Goal: Information Seeking & Learning: Compare options

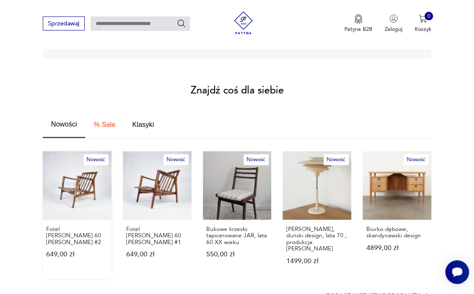
click at [85, 203] on link "Nowość Fotel [PERSON_NAME] 60 [PERSON_NAME] #2 649,00 zł" at bounding box center [77, 215] width 69 height 128
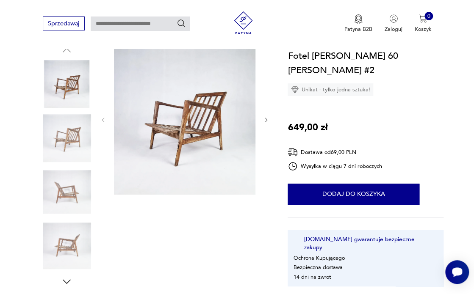
scroll to position [90, 0]
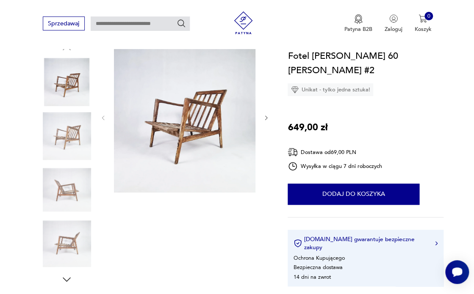
click at [199, 123] on img at bounding box center [184, 117] width 141 height 151
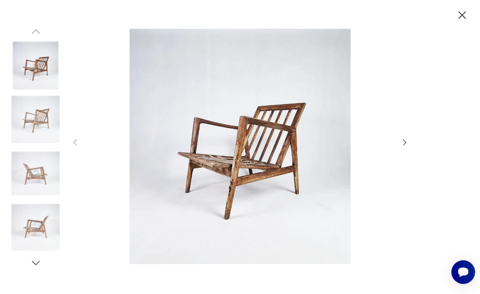
click at [39, 229] on img at bounding box center [35, 227] width 48 height 48
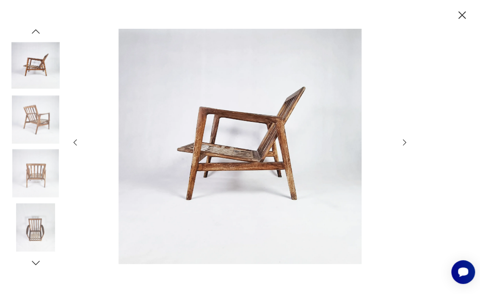
click at [405, 142] on icon "button" at bounding box center [404, 142] width 9 height 9
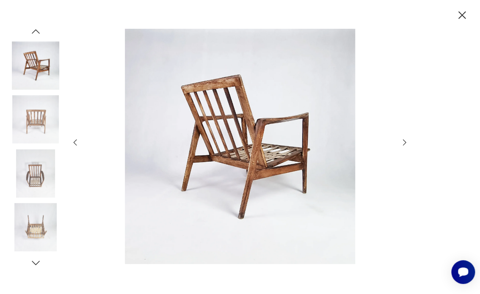
click at [404, 145] on icon "button" at bounding box center [404, 142] width 3 height 6
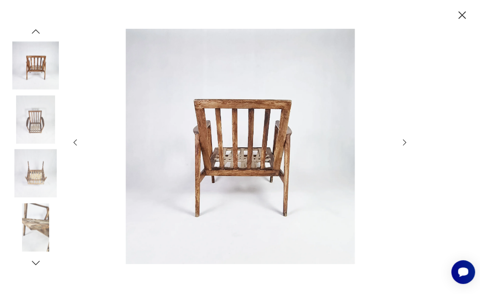
click at [460, 14] on icon "button" at bounding box center [462, 15] width 8 height 8
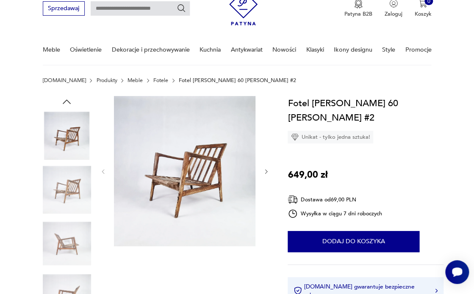
scroll to position [0, 0]
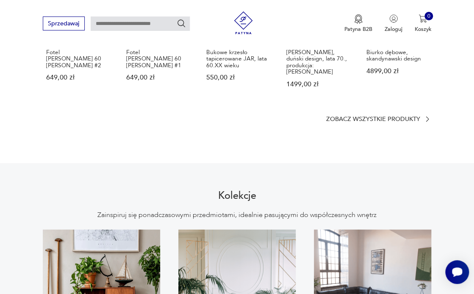
scroll to position [600, 0]
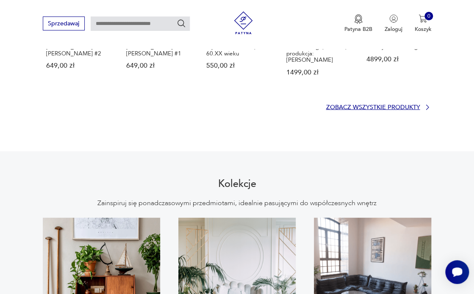
click at [384, 105] on p "Zobacz wszystkie produkty" at bounding box center [373, 107] width 94 height 5
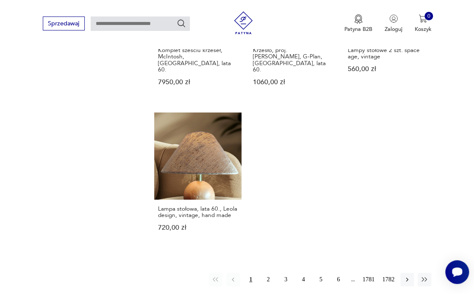
scroll to position [946, 0]
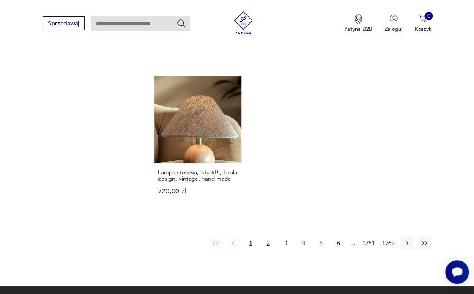
click at [268, 237] on button "2" at bounding box center [268, 244] width 14 height 14
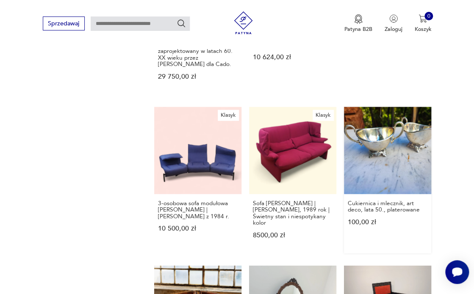
scroll to position [692, 0]
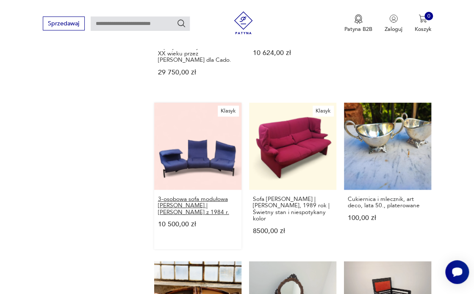
click at [192, 196] on h3 "3-osobowa sofa modułowa [PERSON_NAME] | [PERSON_NAME] z 1984 r." at bounding box center [198, 205] width 80 height 19
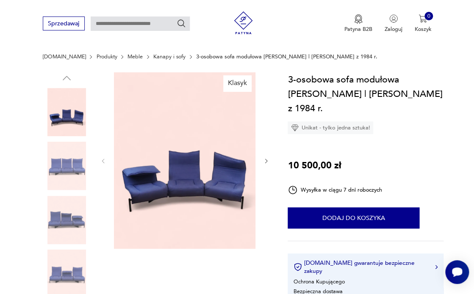
scroll to position [116, 0]
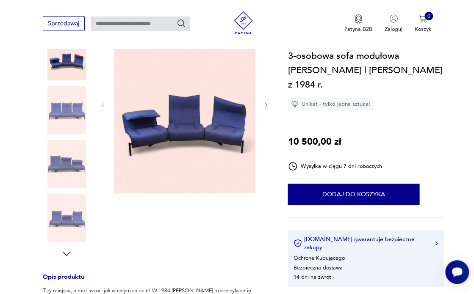
click at [68, 216] on img at bounding box center [67, 218] width 48 height 48
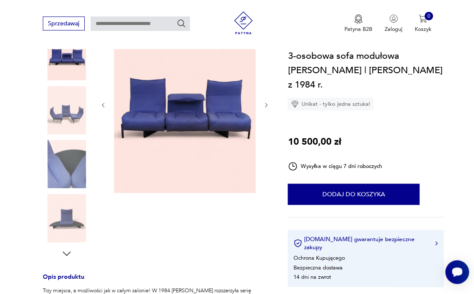
click at [266, 104] on icon "button" at bounding box center [266, 105] width 3 height 4
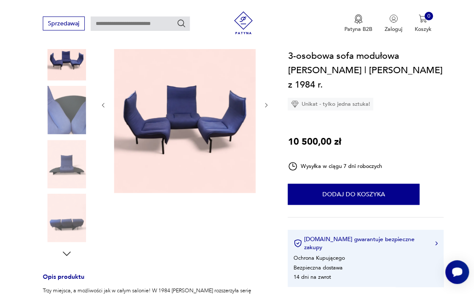
click at [267, 104] on icon "button" at bounding box center [266, 105] width 6 height 6
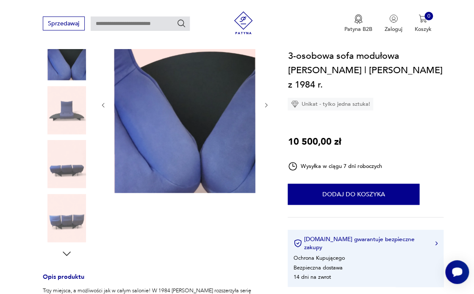
click at [267, 104] on icon "button" at bounding box center [266, 105] width 6 height 6
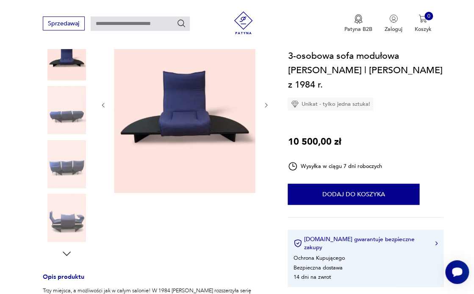
click at [267, 104] on icon "button" at bounding box center [266, 105] width 3 height 4
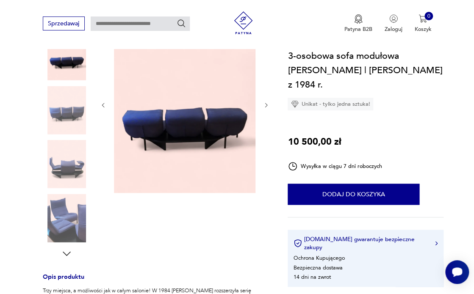
click at [267, 105] on icon "button" at bounding box center [266, 105] width 3 height 4
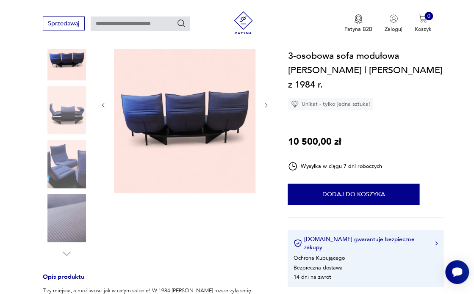
click at [267, 105] on icon "button" at bounding box center [266, 105] width 3 height 4
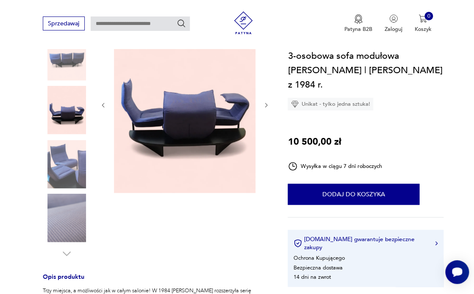
click at [267, 105] on icon "button" at bounding box center [266, 105] width 3 height 4
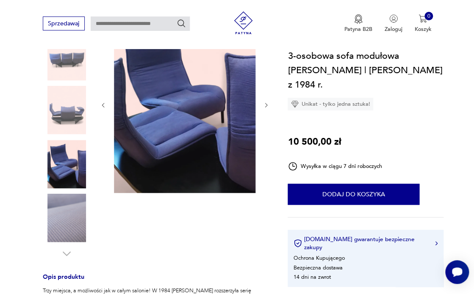
click at [267, 105] on icon "button" at bounding box center [266, 105] width 6 height 6
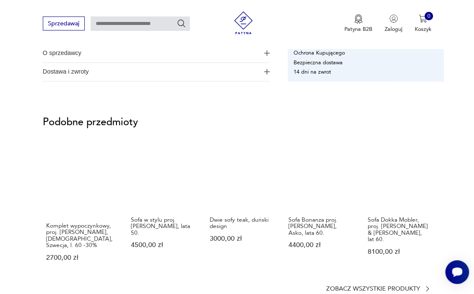
scroll to position [572, 0]
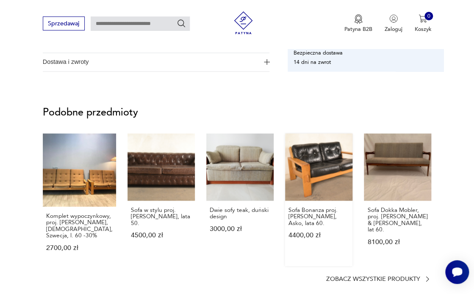
click at [326, 182] on link "Sofa Bonanza proj. [PERSON_NAME], Asko, lata 60. 4400,00 zł" at bounding box center [318, 200] width 67 height 133
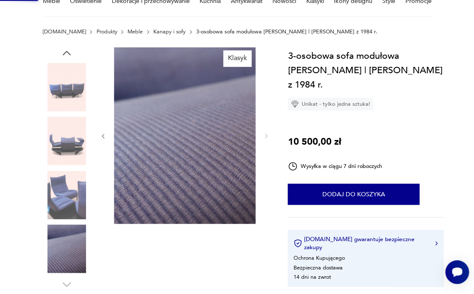
scroll to position [5, 0]
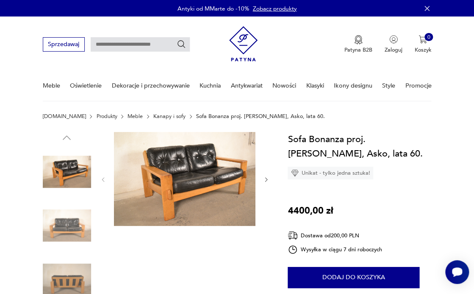
click at [177, 191] on img at bounding box center [184, 179] width 141 height 94
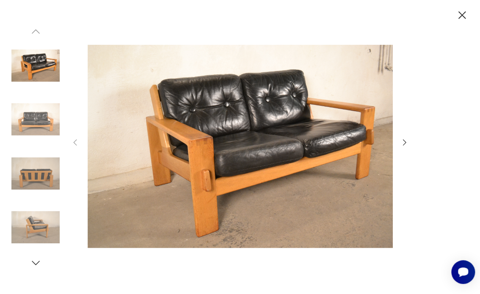
click at [406, 140] on icon "button" at bounding box center [404, 142] width 9 height 9
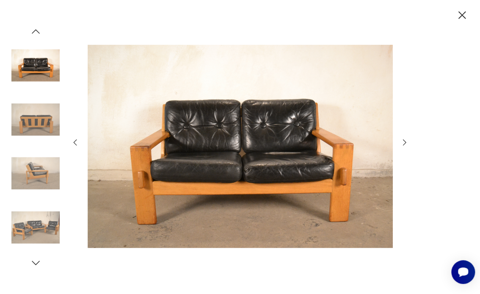
click at [37, 174] on img at bounding box center [35, 173] width 48 height 48
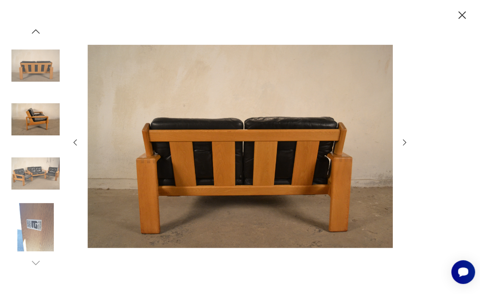
click at [46, 118] on img at bounding box center [35, 119] width 48 height 48
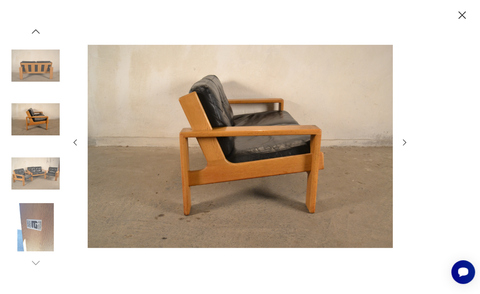
click at [405, 142] on icon "button" at bounding box center [404, 142] width 9 height 9
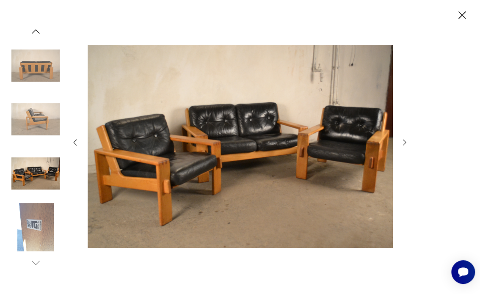
click at [405, 142] on icon "button" at bounding box center [404, 142] width 9 height 9
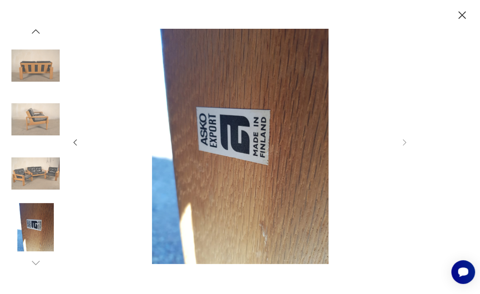
click at [462, 14] on icon "button" at bounding box center [462, 15] width 8 height 8
